Goal: Task Accomplishment & Management: Manage account settings

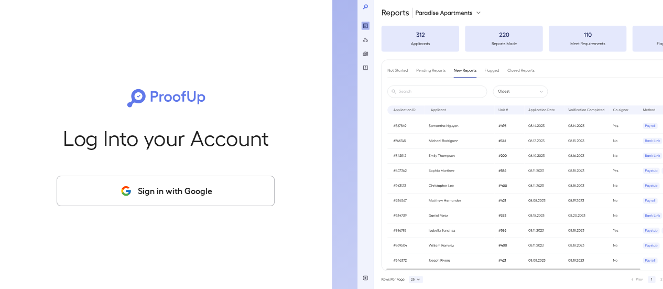
click at [213, 193] on button "Sign in with Google" at bounding box center [166, 191] width 218 height 30
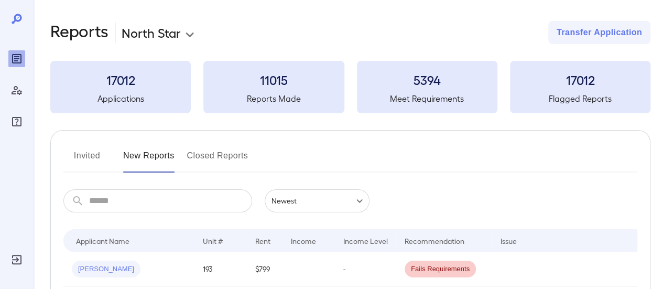
click at [103, 154] on button "Invited" at bounding box center [86, 159] width 47 height 25
